Goal: Find specific page/section: Find specific page/section

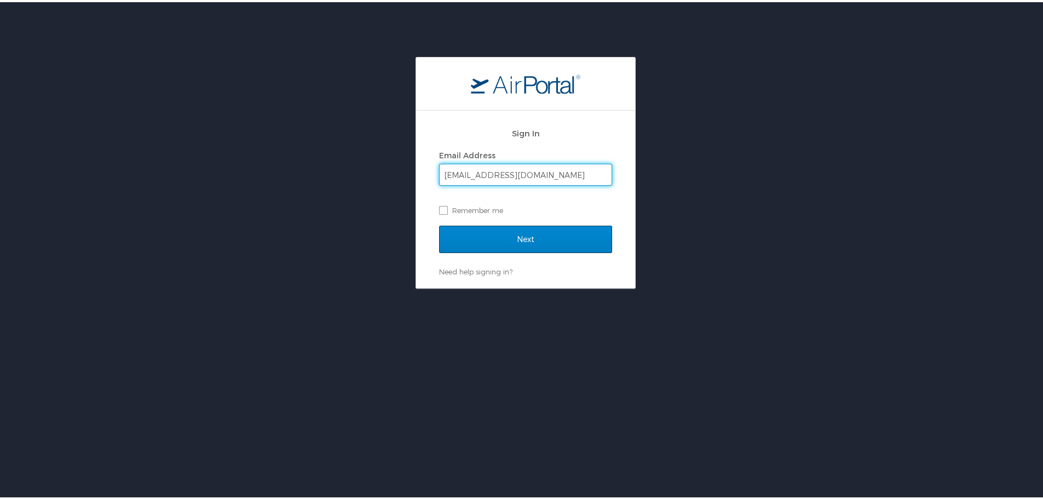
type input "[EMAIL_ADDRESS][DOMAIN_NAME]"
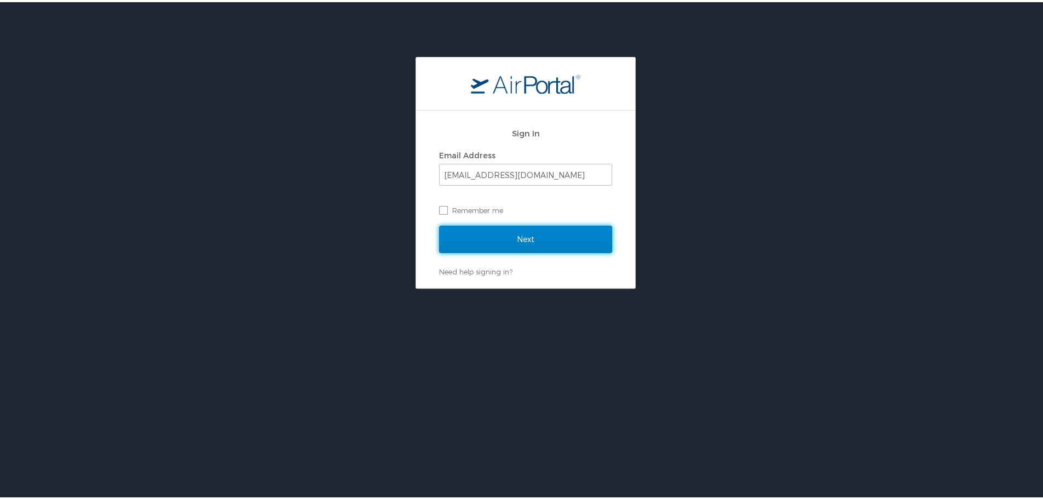
click at [515, 231] on input "Next" at bounding box center [525, 236] width 173 height 27
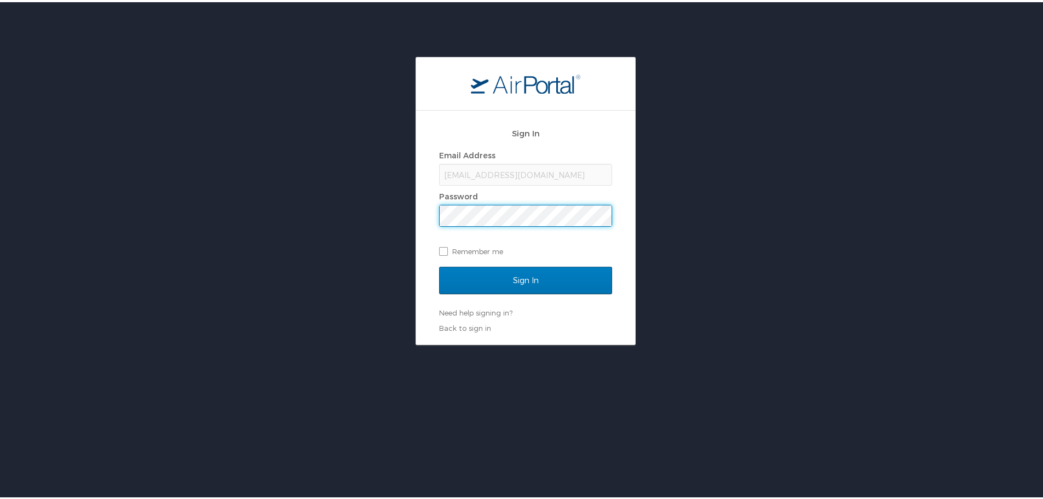
click at [439, 265] on input "Sign In" at bounding box center [525, 278] width 173 height 27
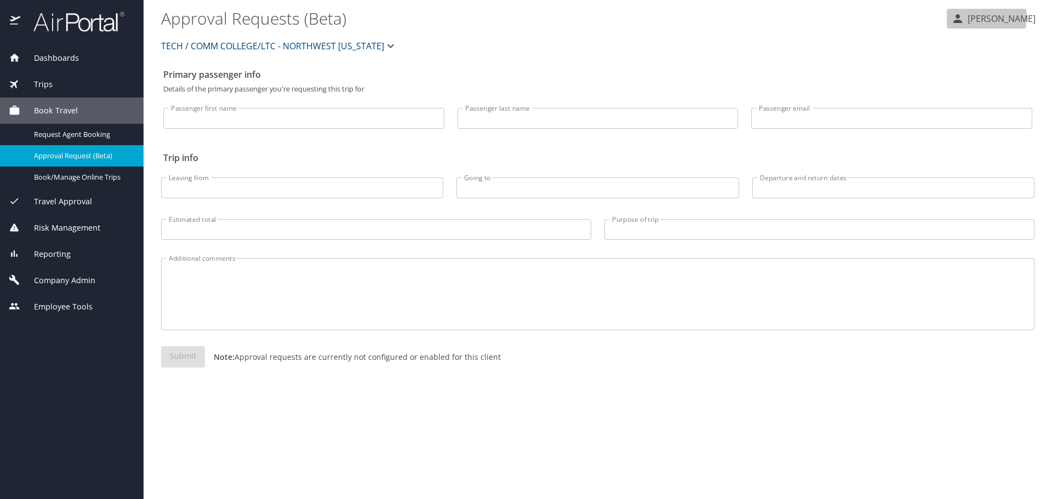
click at [989, 18] on p "[PERSON_NAME]" at bounding box center [999, 18] width 71 height 13
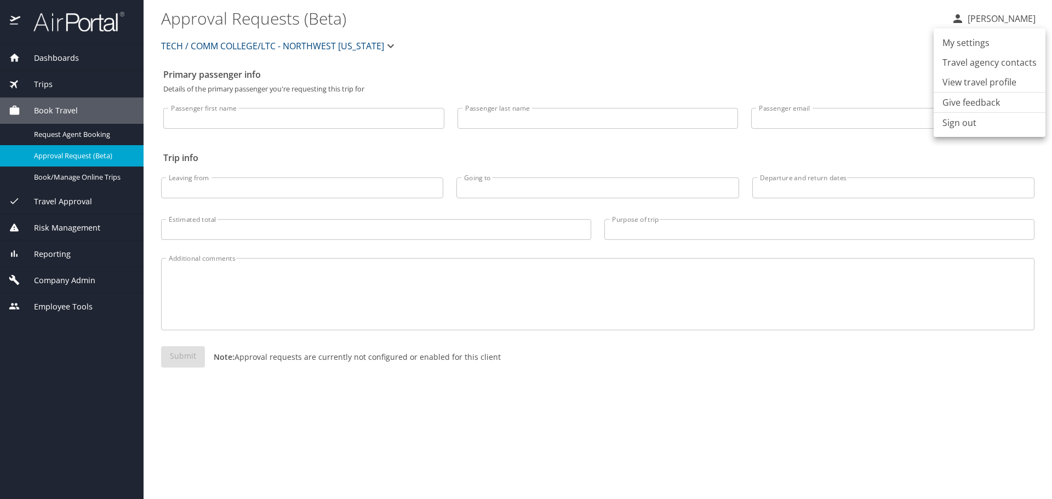
click at [972, 47] on li "My settings" at bounding box center [989, 43] width 112 height 20
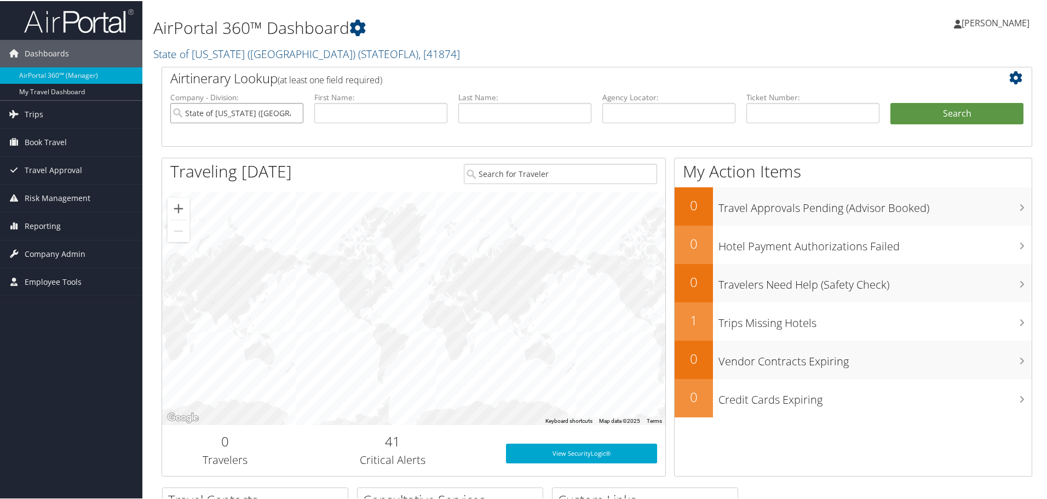
click at [270, 114] on input "State of Louisiana (SOLA)" at bounding box center [236, 112] width 133 height 20
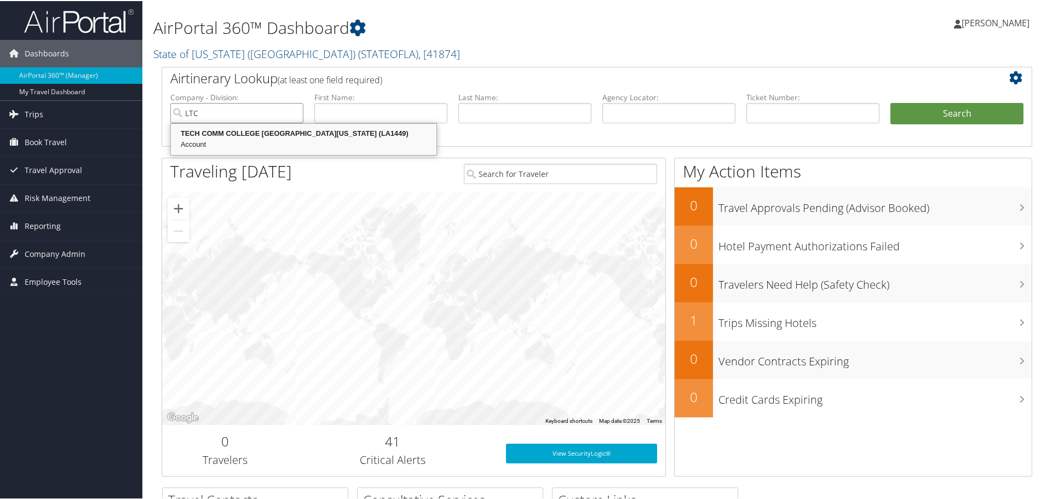
click at [268, 131] on div "TECH COMM COLLEGE LTC NORTHWEST LOUISIANA (LA1449)" at bounding box center [304, 132] width 262 height 11
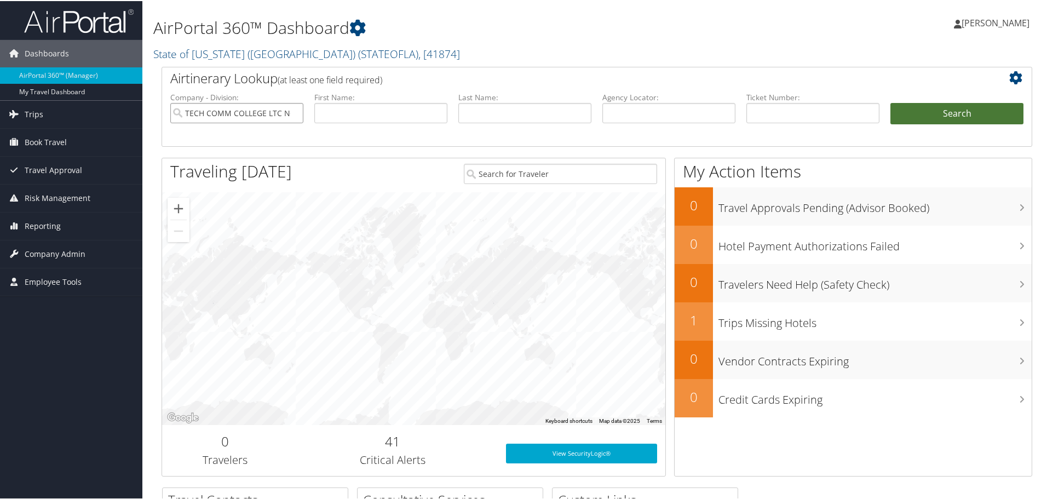
type input "TECH COMM COLLEGE LTC NORTHWEST LOUISIANA"
click at [920, 109] on button "Search" at bounding box center [957, 113] width 133 height 22
